Goal: Information Seeking & Learning: Learn about a topic

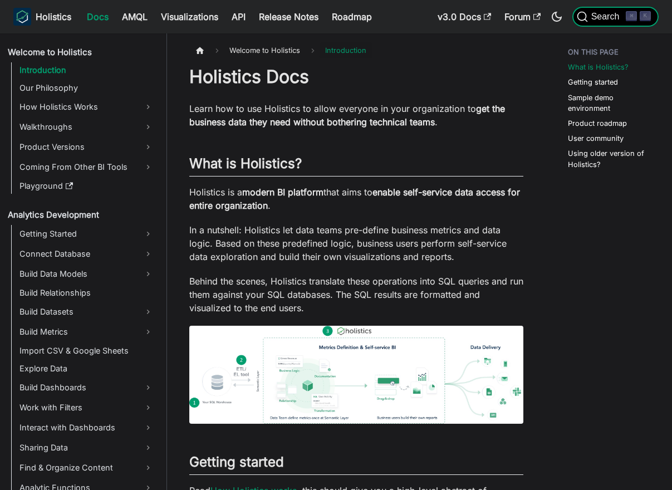
click at [603, 21] on span "Search" at bounding box center [607, 17] width 38 height 10
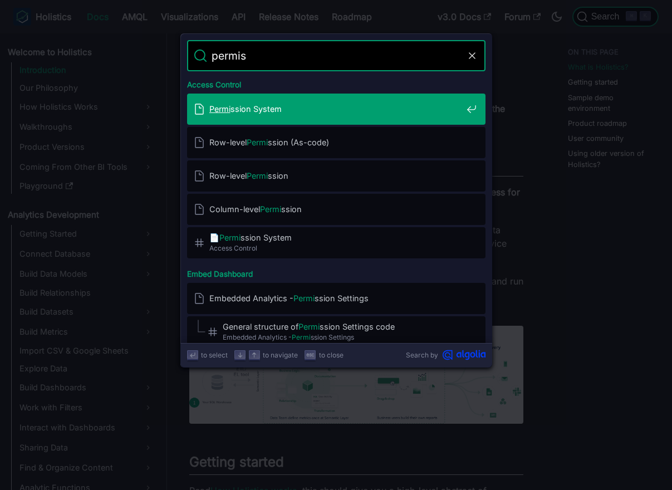
type input "permiss"
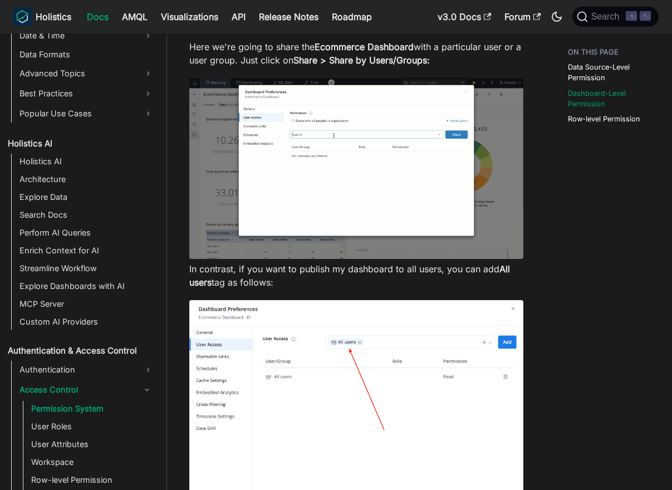
scroll to position [720, 0]
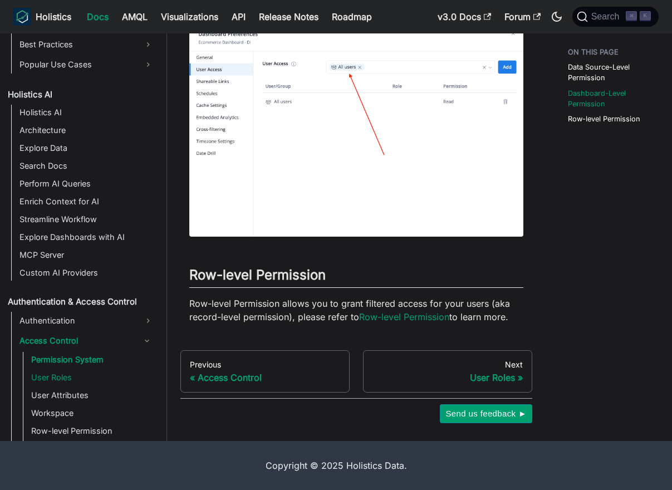
click at [71, 383] on link "User Roles" at bounding box center [92, 378] width 129 height 16
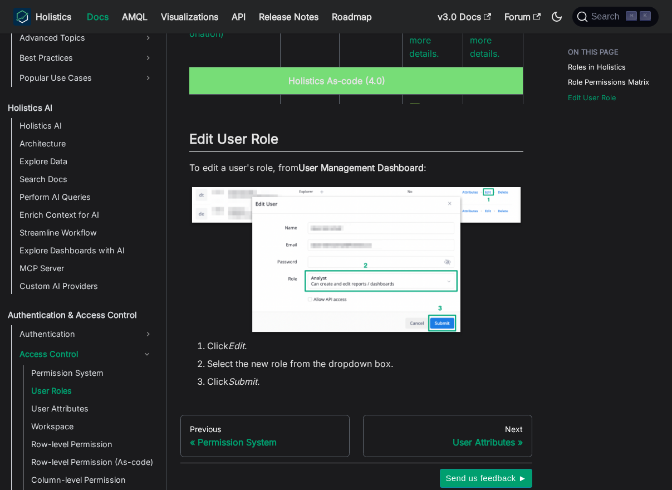
scroll to position [1064, 0]
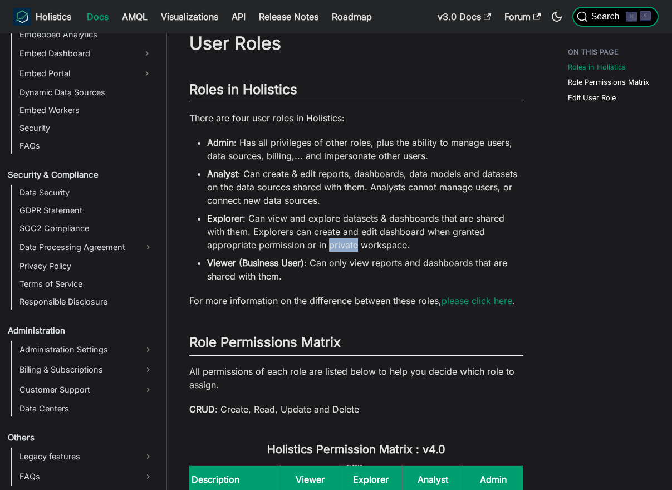
click at [608, 18] on span "Search" at bounding box center [607, 17] width 38 height 10
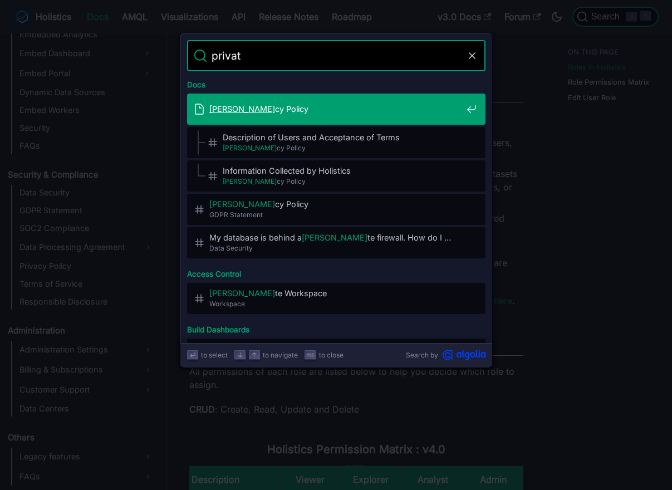
type input "private"
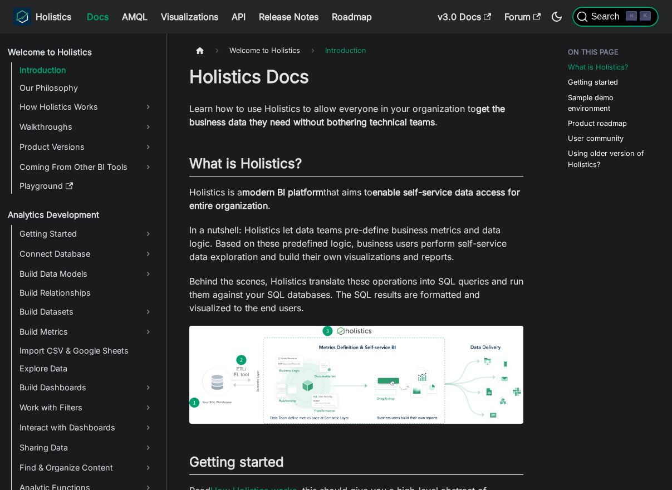
click at [607, 18] on span "Search" at bounding box center [607, 17] width 38 height 10
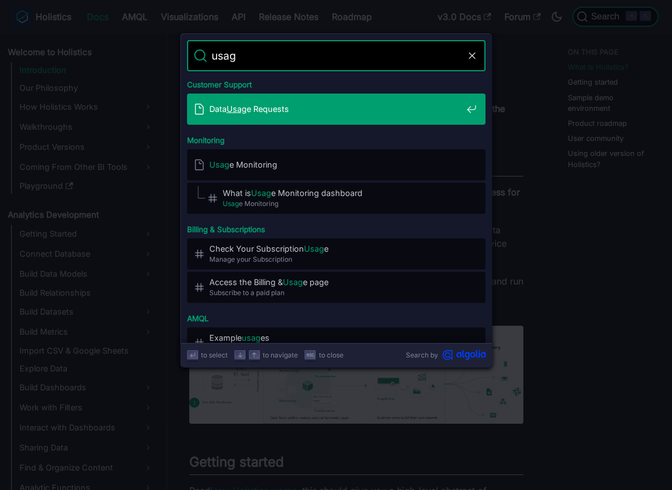
type input "usage"
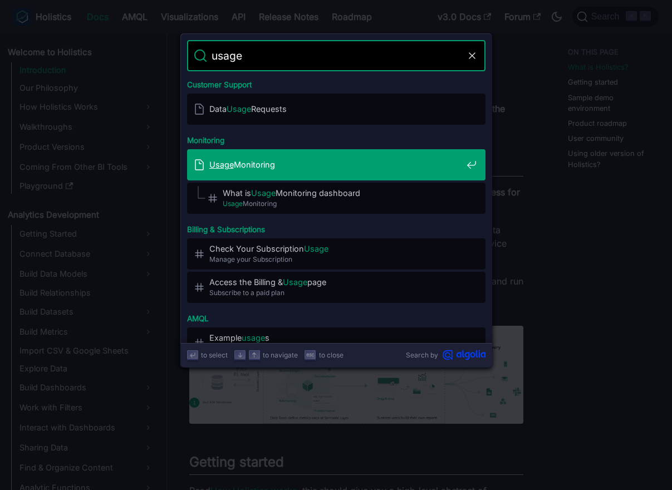
click at [335, 164] on span "Usage Monitoring" at bounding box center [335, 164] width 253 height 11
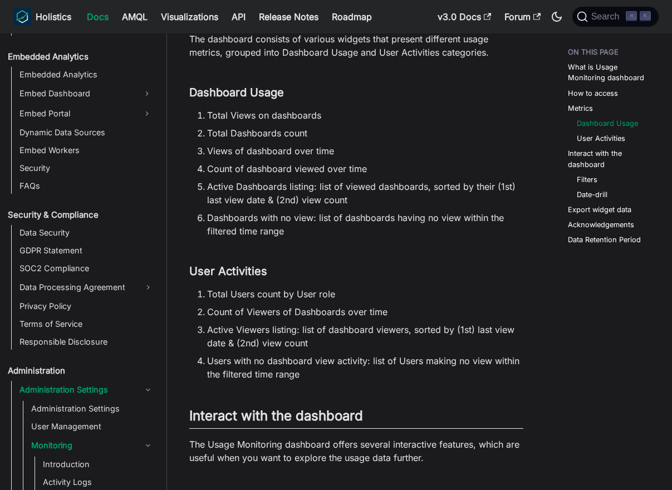
scroll to position [723, 0]
